Goal: Transaction & Acquisition: Subscribe to service/newsletter

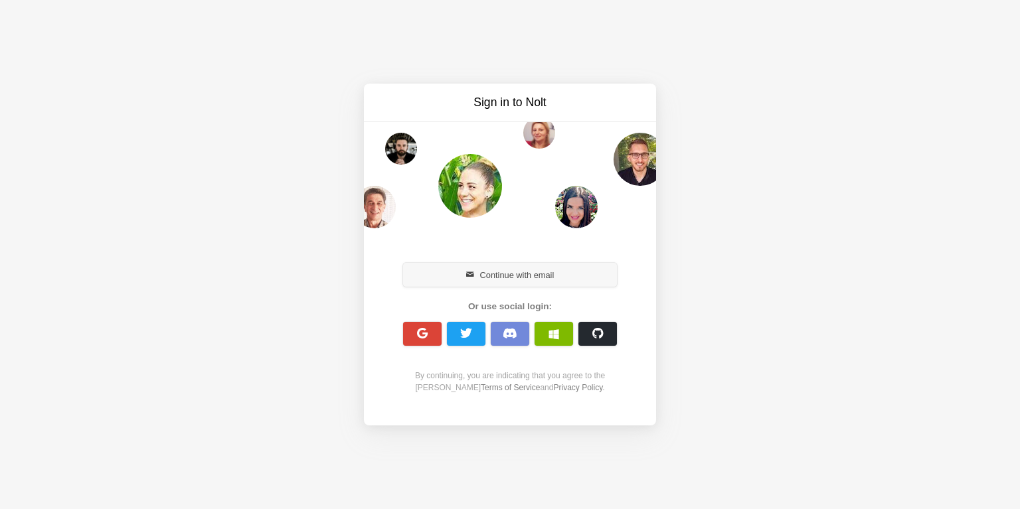
click at [475, 276] on button "Continue with email" at bounding box center [510, 275] width 214 height 24
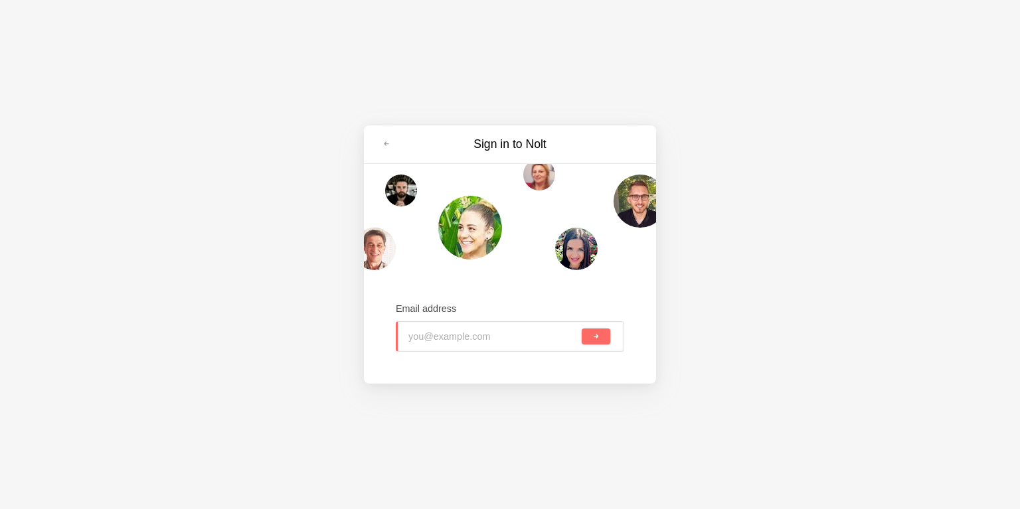
paste input "webrain.dev@gmail.com"
type input "webrain.dev@gmail.com"
click at [582, 329] on button "submit" at bounding box center [596, 337] width 29 height 16
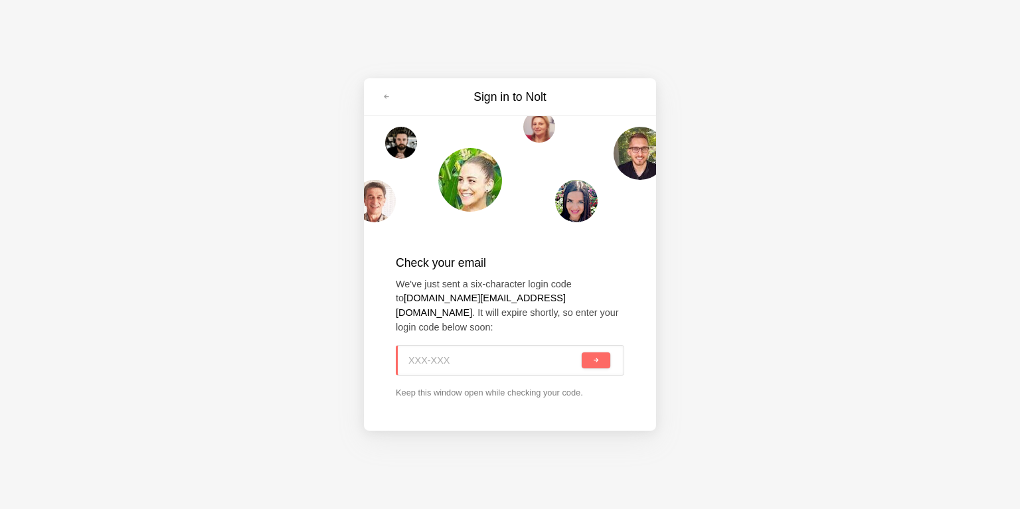
paste input "AM5-8QN"
type input "AM5-8QN"
click at [582, 353] on button "submit" at bounding box center [596, 361] width 29 height 16
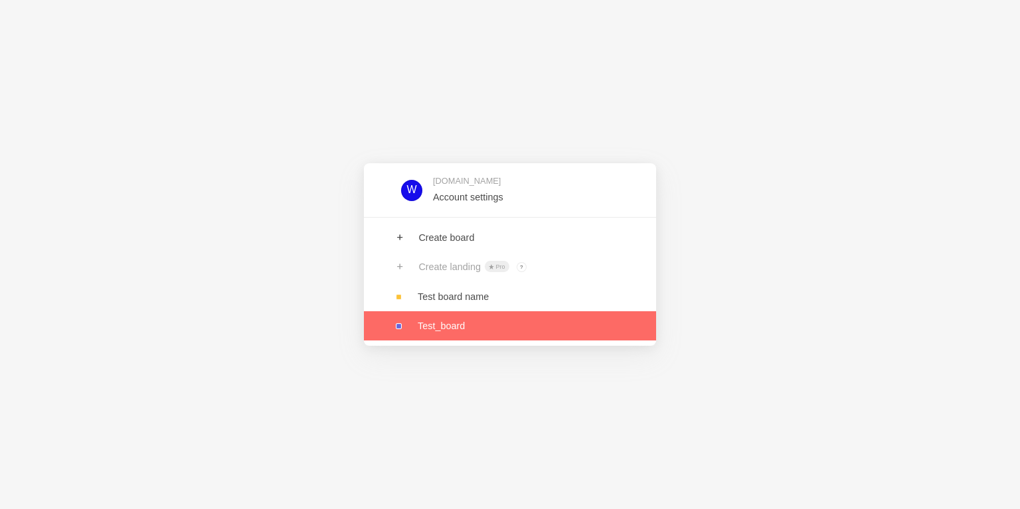
click at [458, 326] on link at bounding box center [510, 326] width 292 height 29
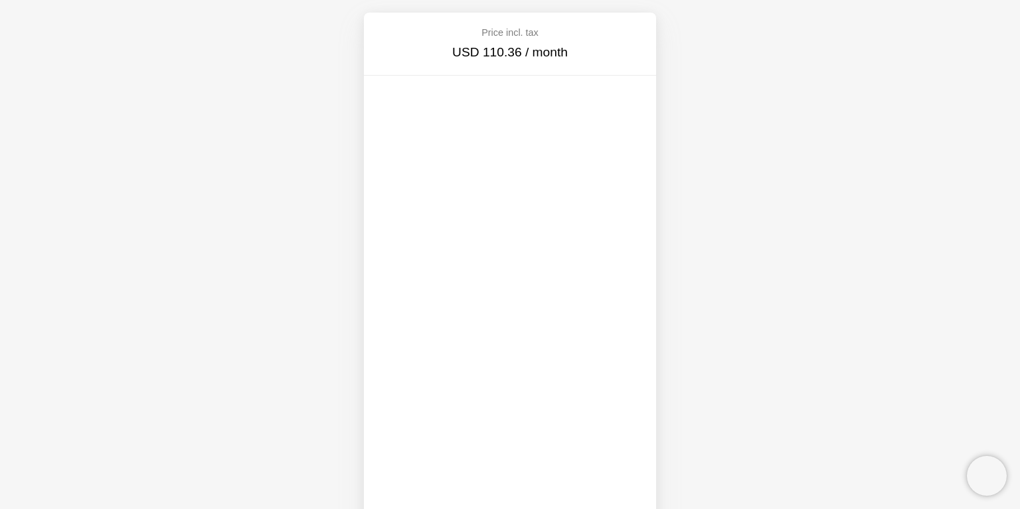
scroll to position [8, 0]
